Goal: Task Accomplishment & Management: Manage account settings

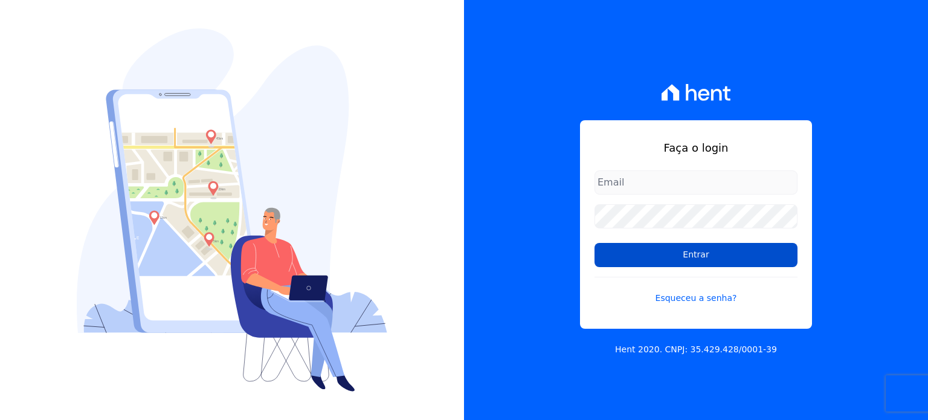
type input "raquel.almeida@cavazani.com.br"
click at [688, 258] on input "Entrar" at bounding box center [696, 255] width 203 height 24
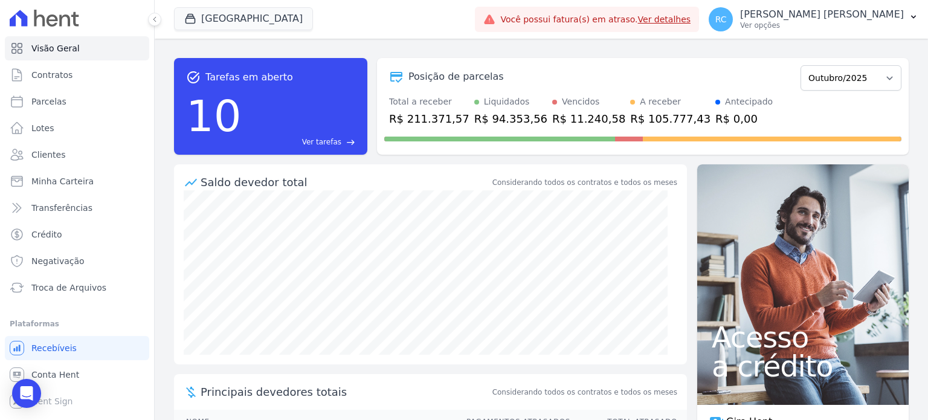
click at [691, 21] on link "Ver detalhes" at bounding box center [664, 20] width 53 height 10
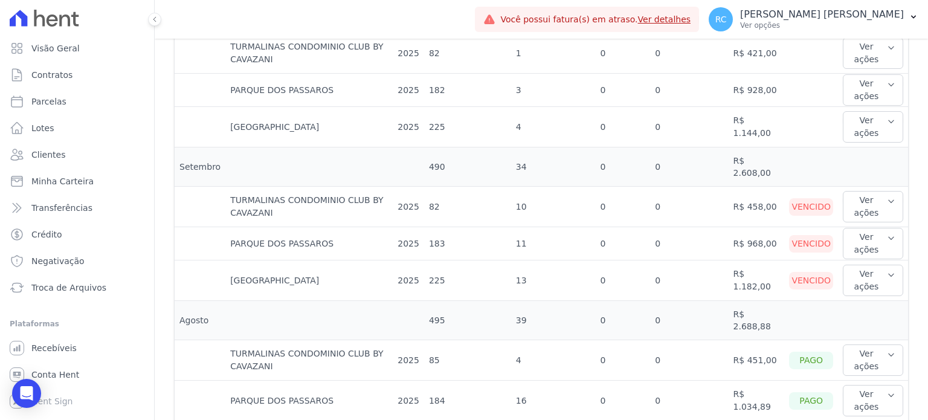
scroll to position [423, 0]
click at [854, 191] on button "Ver ações" at bounding box center [873, 206] width 60 height 31
click at [860, 240] on link "Ver boleto" at bounding box center [892, 246] width 89 height 13
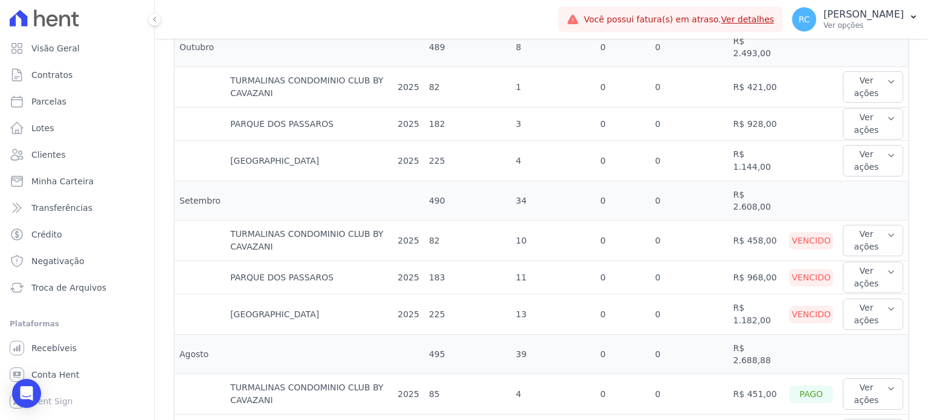
scroll to position [544, 0]
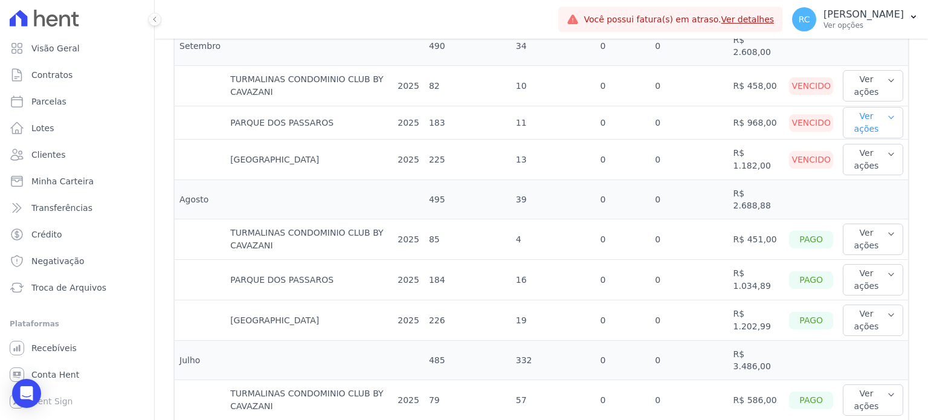
click at [865, 107] on button "Ver ações" at bounding box center [873, 122] width 60 height 31
click at [876, 171] on link "Nota fiscal eletrônica" at bounding box center [892, 177] width 89 height 13
click at [695, 199] on td "0" at bounding box center [689, 199] width 78 height 39
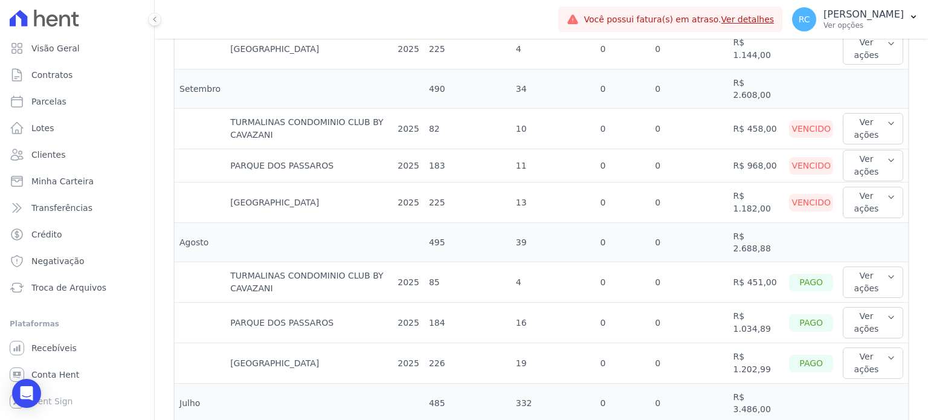
scroll to position [483, 0]
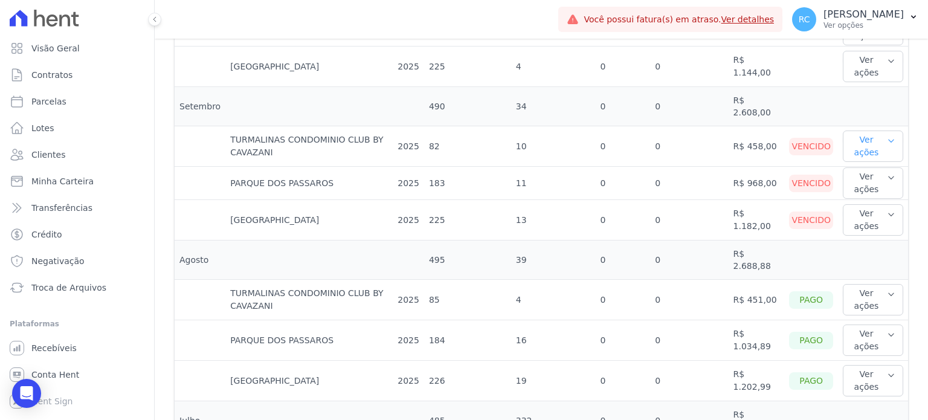
click at [866, 131] on button "Ver ações" at bounding box center [873, 146] width 60 height 31
click at [856, 179] on link "Ver boleto" at bounding box center [892, 185] width 89 height 13
click at [857, 195] on link "Nota fiscal eletrônica" at bounding box center [892, 201] width 89 height 13
click at [763, 200] on td "R$ 1.182,00" at bounding box center [757, 220] width 56 height 40
click at [860, 173] on button "Ver ações" at bounding box center [873, 182] width 60 height 31
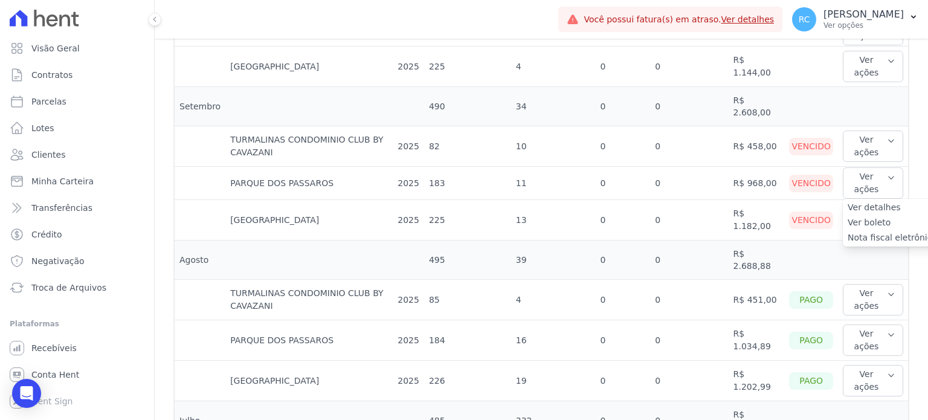
click at [856, 216] on link "Ver boleto" at bounding box center [892, 222] width 89 height 13
click at [851, 231] on link "Nota fiscal eletrônica" at bounding box center [892, 237] width 89 height 13
click at [789, 224] on td "Vencido" at bounding box center [811, 220] width 54 height 40
click at [863, 206] on button "Ver ações" at bounding box center [873, 219] width 60 height 31
click at [854, 253] on link "Ver boleto" at bounding box center [892, 259] width 89 height 13
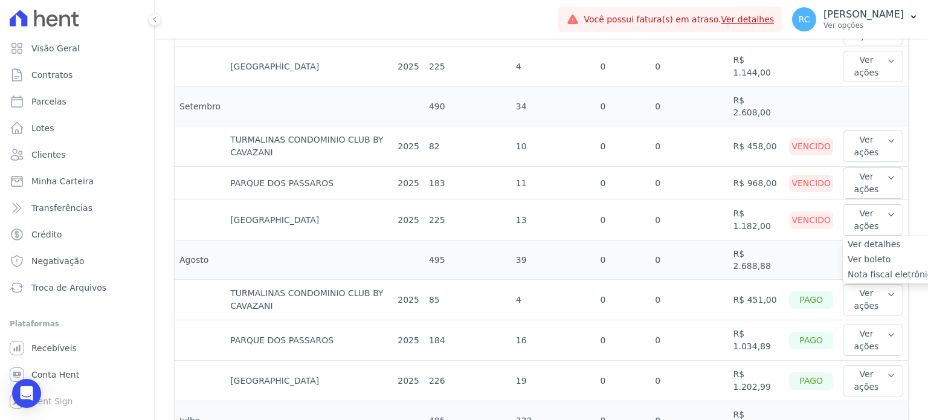
click at [853, 268] on link "Nota fiscal eletrônica" at bounding box center [892, 274] width 89 height 13
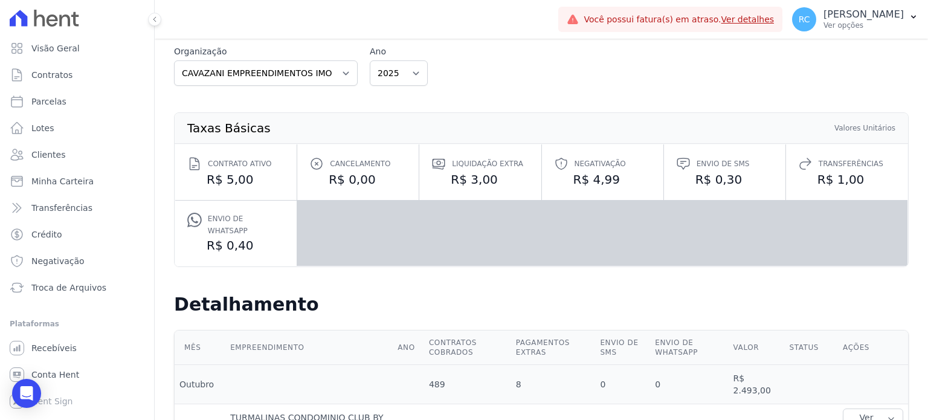
scroll to position [0, 0]
